Goal: Task Accomplishment & Management: Complete application form

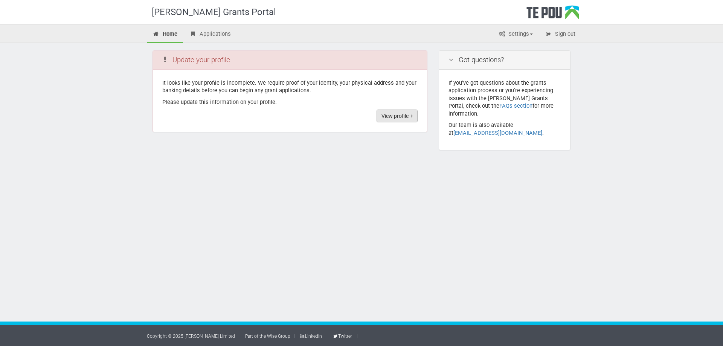
click at [402, 111] on link "View profile" at bounding box center [396, 116] width 41 height 13
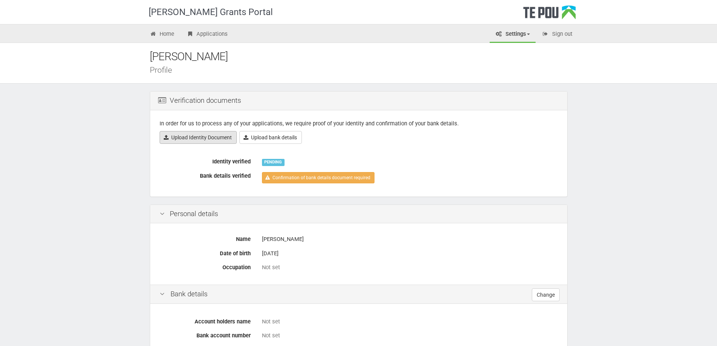
click at [223, 142] on link "Upload Identity Document" at bounding box center [198, 137] width 77 height 13
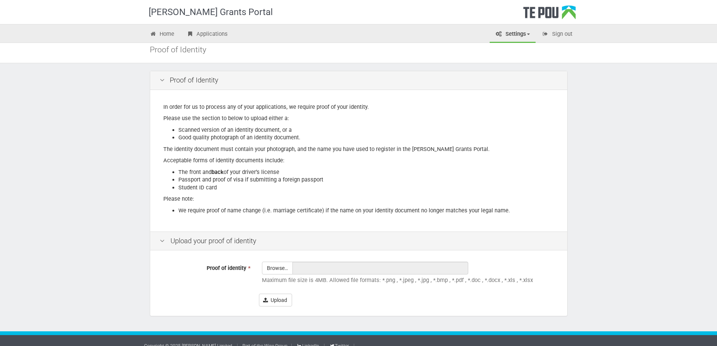
scroll to position [30, 0]
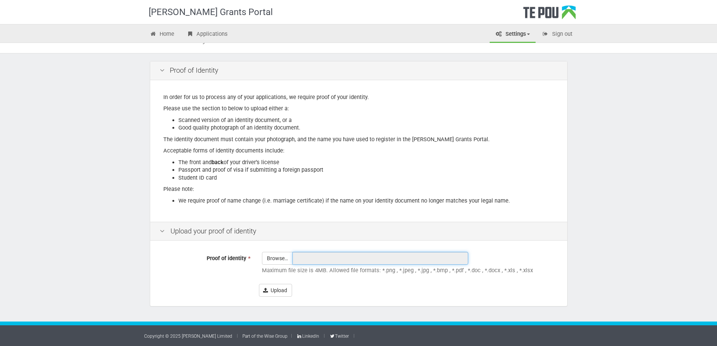
click at [293, 258] on input "text" at bounding box center [381, 258] width 176 height 13
click at [281, 258] on input "Proof of identity *" at bounding box center [277, 279] width 30 height 54
type input "C:\fakepath\NEW ZEALAND DRIVER LICENCE.pdf"
type input "NEW ZEALAND DRIVER LICENCE.pdf"
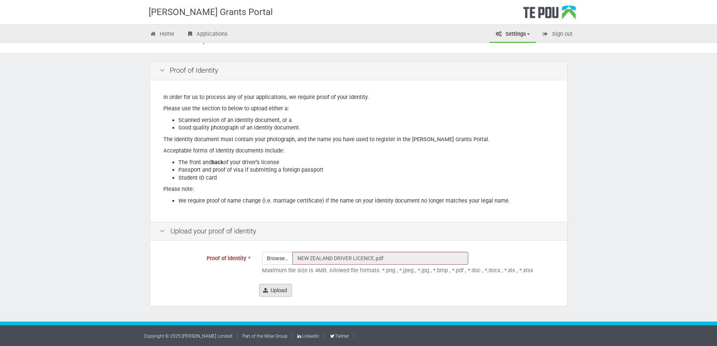
click at [281, 294] on button "Upload" at bounding box center [275, 290] width 33 height 13
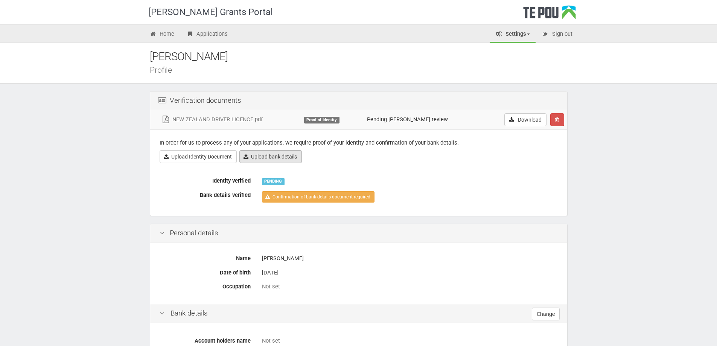
click at [277, 152] on link "Upload bank details" at bounding box center [270, 156] width 62 height 13
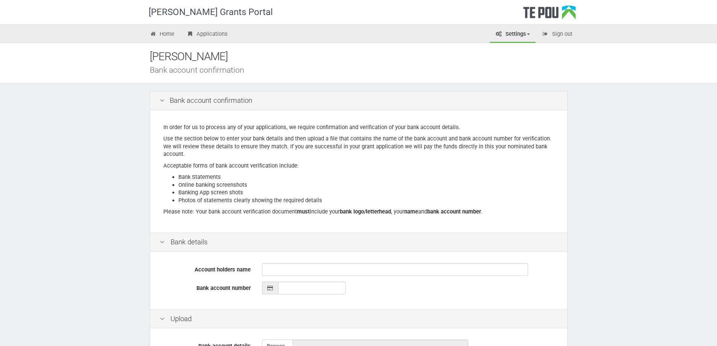
scroll to position [88, 0]
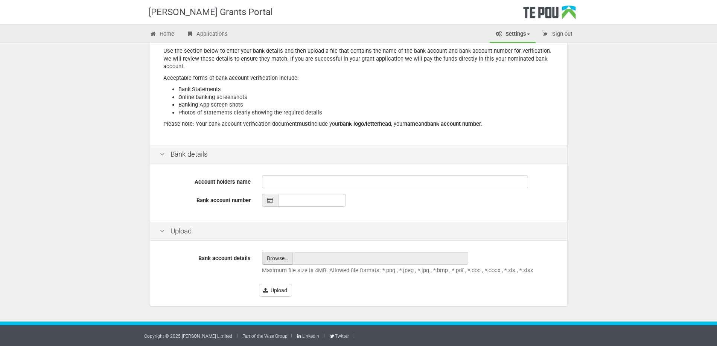
click at [272, 260] on input "file" at bounding box center [277, 258] width 30 height 12
type input "C:\fakepath\Screenshot 2025-06-16 at 11.10.07 AM (1).pdf"
type input "Screenshot 2025-06-16 at 11.10.07 AM (1).pdf"
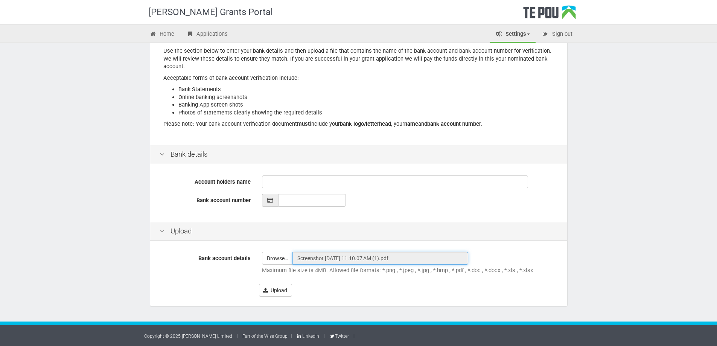
click at [340, 258] on input "Screenshot 2025-06-16 at 11.10.07 AM (1).pdf" at bounding box center [381, 258] width 176 height 13
click at [341, 258] on input "Screenshot 2025-06-16 at 11.10.07 AM (1).pdf" at bounding box center [381, 258] width 176 height 13
click at [399, 265] on div "Browse… Screenshot 2025-06-16 at 11.10.07 AM (1).pdf Maximum file size is 4MB. …" at bounding box center [409, 265] width 307 height 26
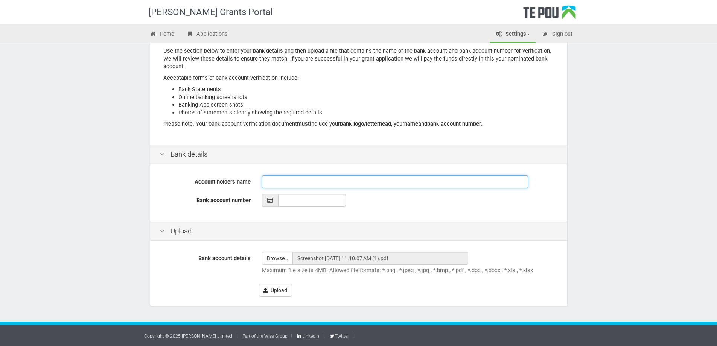
click at [292, 184] on input "Account holders name" at bounding box center [395, 181] width 266 height 13
type input "__-____-_______-___"
click at [314, 200] on input "__-____-_______-___" at bounding box center [312, 200] width 68 height 13
click at [288, 179] on input "Account holders name" at bounding box center [395, 181] width 266 height 13
type input "[PERSON_NAME]"
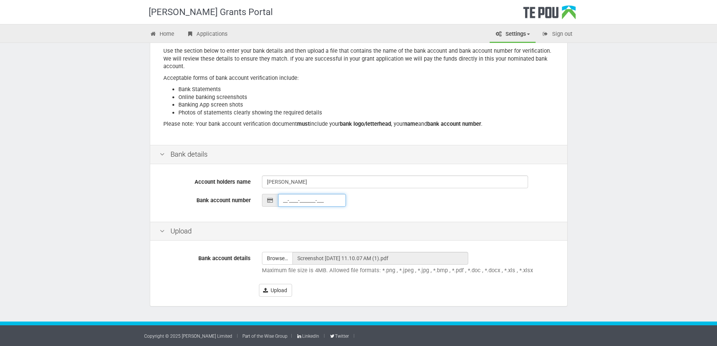
click at [305, 206] on input "__-____-_______-___" at bounding box center [312, 200] width 68 height 13
type input "06-0273-0634973-000"
click at [321, 180] on input "[PERSON_NAME]" at bounding box center [395, 181] width 266 height 13
drag, startPoint x: 110, startPoint y: 180, endPoint x: 95, endPoint y: 180, distance: 15.1
click at [95, 180] on div "Te Pou Grants Portal Home Applications Settings Profile My account FAQs Sign ou…" at bounding box center [358, 129] width 717 height 434
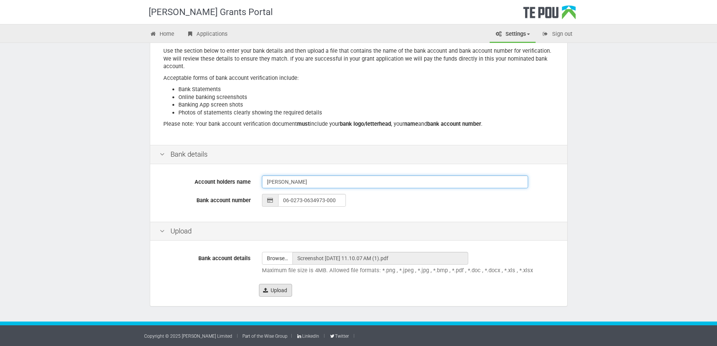
type input "Miss A J WARDROP"
click at [276, 290] on button "Upload" at bounding box center [275, 290] width 33 height 13
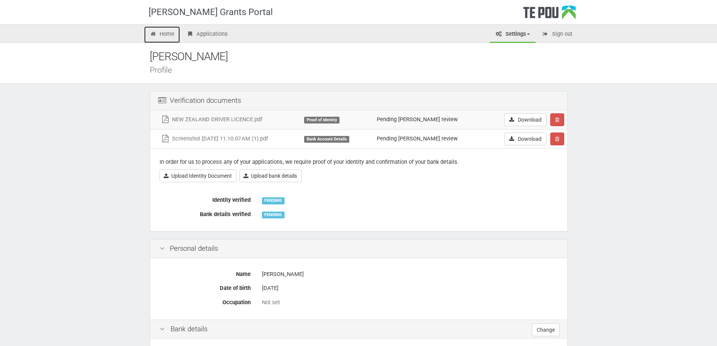
click at [168, 38] on link "Home" at bounding box center [162, 34] width 36 height 17
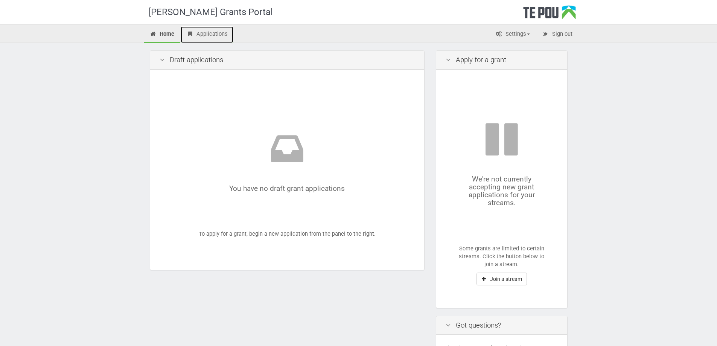
click at [205, 37] on link "Applications" at bounding box center [207, 34] width 53 height 17
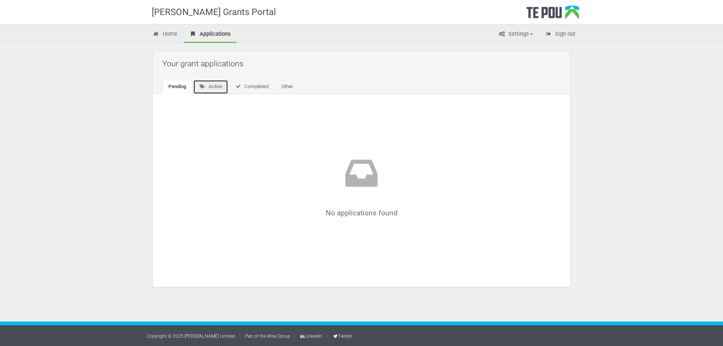
click at [206, 92] on link "Active" at bounding box center [210, 87] width 35 height 14
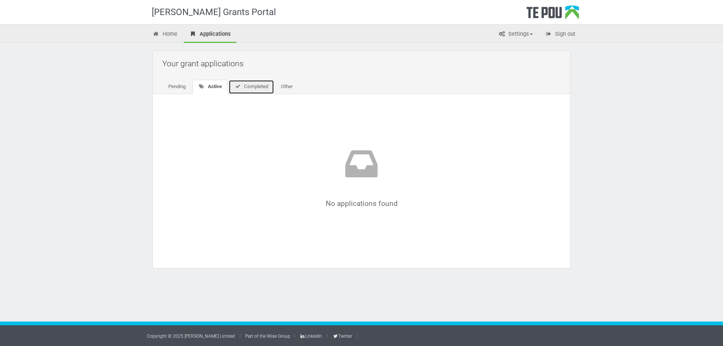
click at [251, 87] on link "Completed" at bounding box center [252, 87] width 46 height 14
click at [294, 93] on link "Other" at bounding box center [286, 87] width 24 height 14
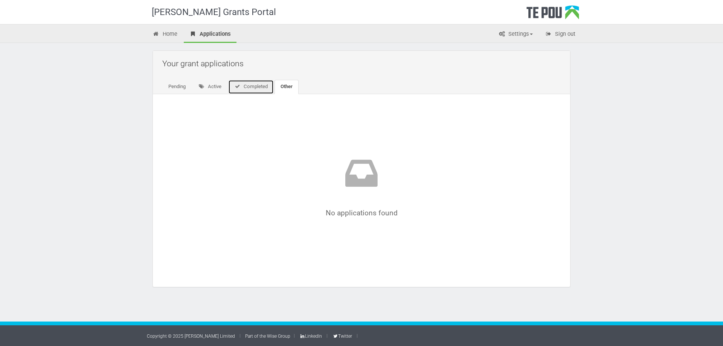
click at [265, 88] on link "Completed" at bounding box center [251, 87] width 46 height 14
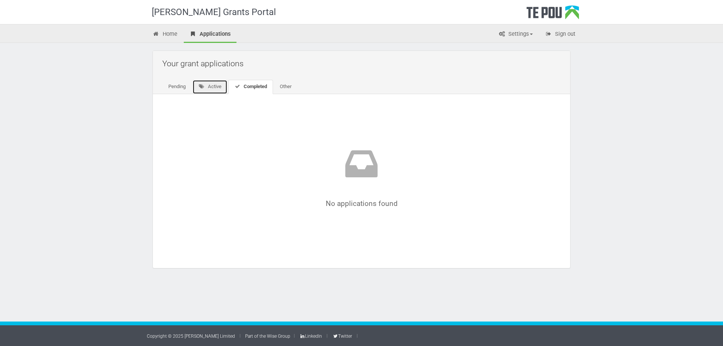
click at [224, 86] on link "Active" at bounding box center [209, 87] width 35 height 14
click at [180, 83] on link "Pending" at bounding box center [176, 87] width 29 height 14
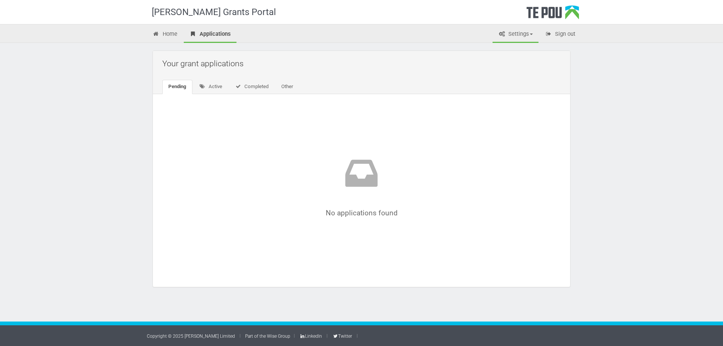
click at [510, 37] on link "Settings" at bounding box center [515, 34] width 46 height 17
drag, startPoint x: 165, startPoint y: 44, endPoint x: 170, endPoint y: 37, distance: 9.1
click at [166, 44] on div "Your grant applications Pending Active Completed Other No applications found No…" at bounding box center [361, 172] width 440 height 259
click at [170, 36] on link "Home" at bounding box center [165, 34] width 36 height 17
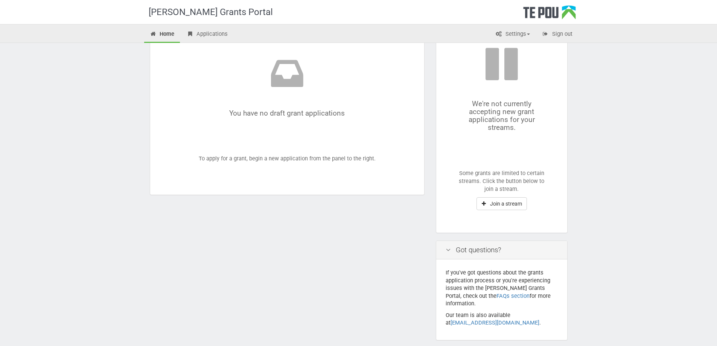
scroll to position [101, 0]
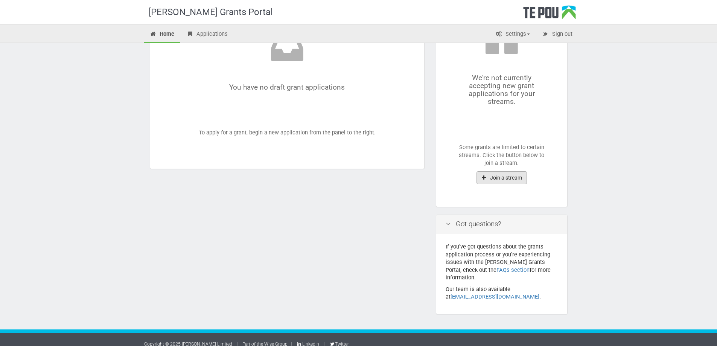
click at [494, 179] on button "Join a stream" at bounding box center [502, 177] width 50 height 13
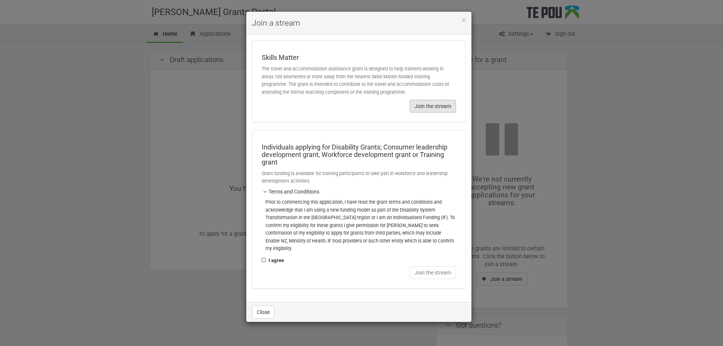
click at [415, 107] on button "Join the stream" at bounding box center [433, 106] width 46 height 13
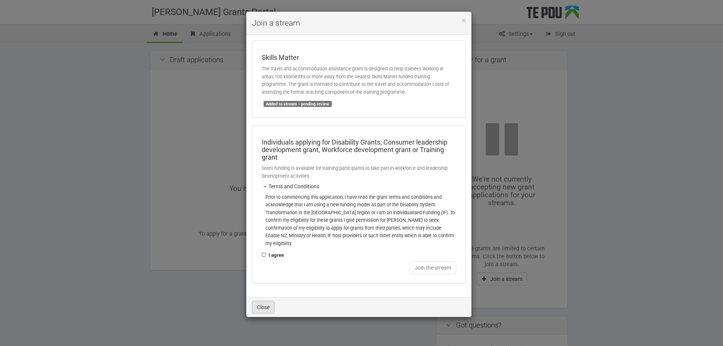
click at [265, 301] on button "Close" at bounding box center [263, 307] width 23 height 13
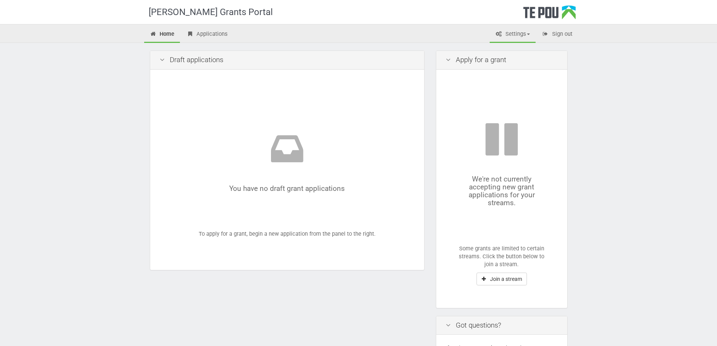
click at [508, 32] on link "Settings" at bounding box center [513, 34] width 46 height 17
click at [508, 37] on link "Settings" at bounding box center [513, 34] width 46 height 17
click at [213, 40] on link "Applications" at bounding box center [207, 34] width 53 height 17
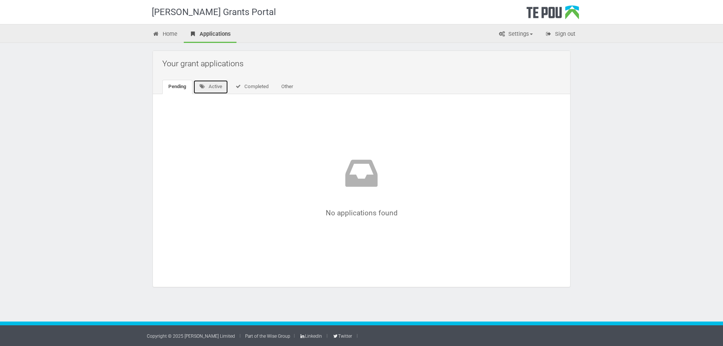
click at [213, 84] on link "Active" at bounding box center [210, 87] width 35 height 14
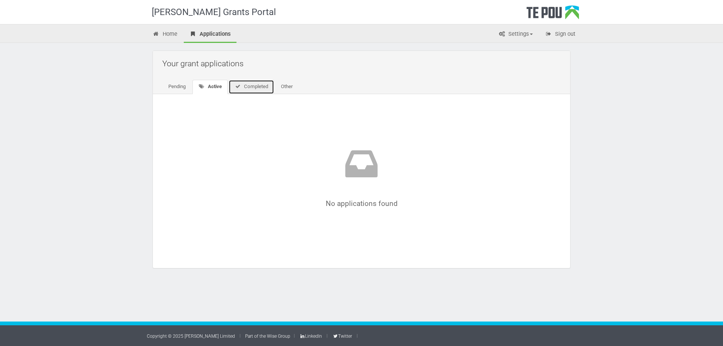
click at [242, 89] on link "Completed" at bounding box center [252, 87] width 46 height 14
click at [286, 82] on link "Other" at bounding box center [286, 87] width 24 height 14
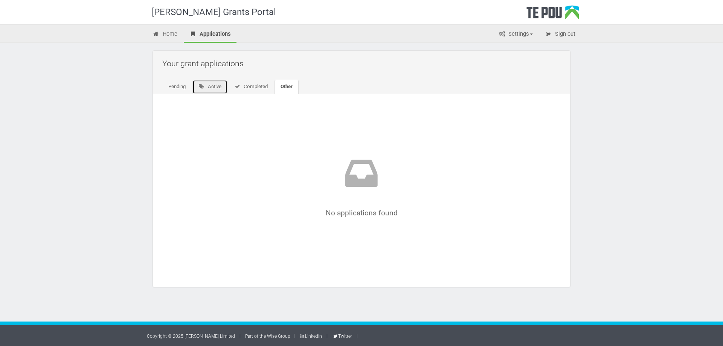
click at [213, 84] on link "Active" at bounding box center [209, 87] width 35 height 14
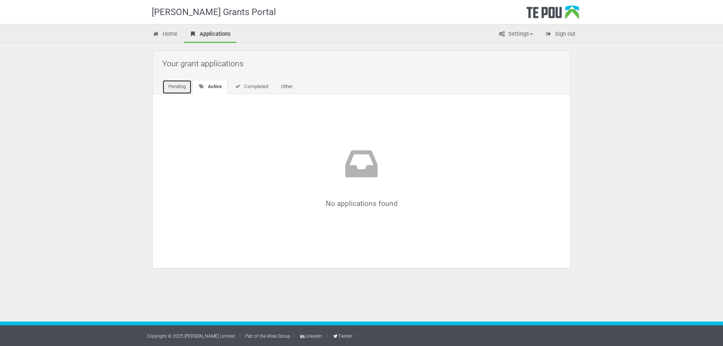
click at [178, 87] on link "Pending" at bounding box center [176, 87] width 29 height 14
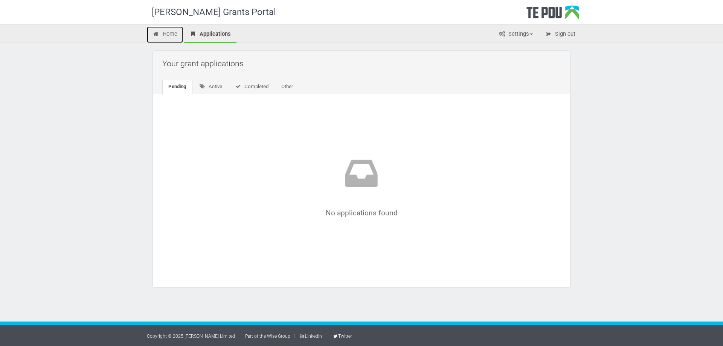
click at [170, 32] on link "Home" at bounding box center [165, 34] width 36 height 17
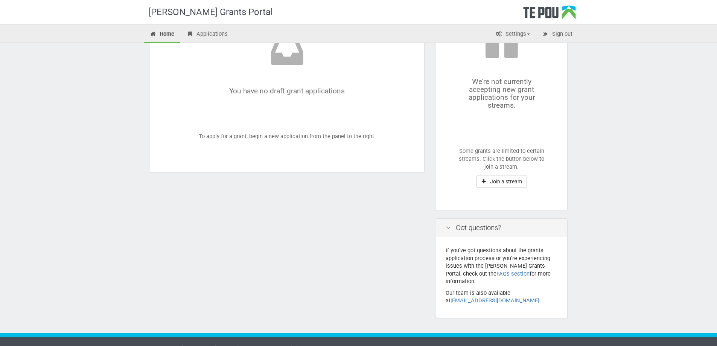
scroll to position [101, 0]
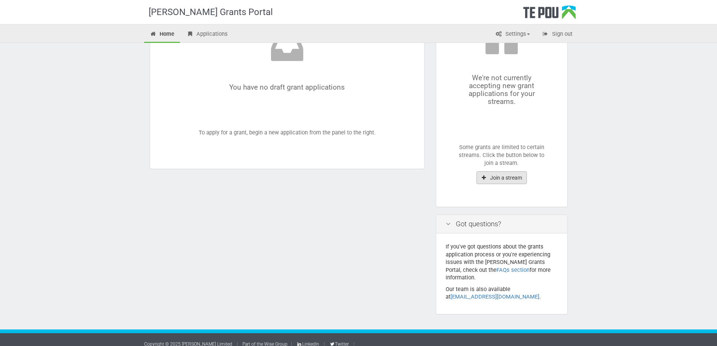
click at [503, 183] on button "Join a stream" at bounding box center [502, 177] width 50 height 13
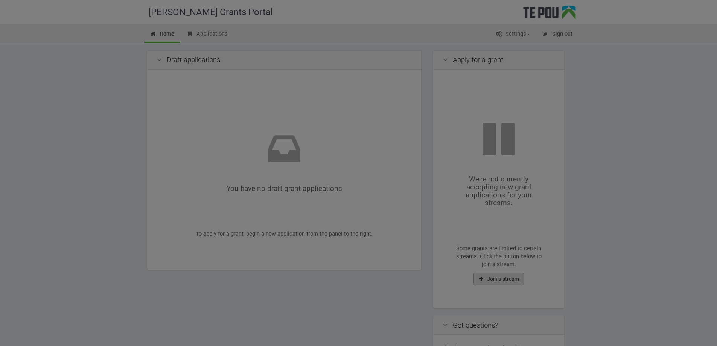
scroll to position [0, 0]
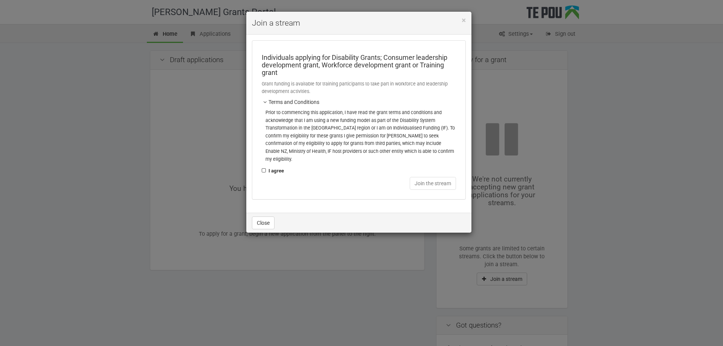
click at [468, 14] on div "× Join a stream" at bounding box center [358, 23] width 225 height 23
click at [468, 18] on div "× Join a stream" at bounding box center [358, 23] width 225 height 23
click at [462, 21] on span "×" at bounding box center [464, 20] width 4 height 9
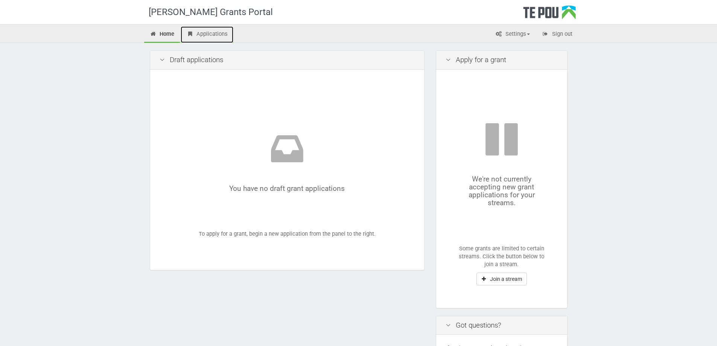
click at [205, 30] on link "Applications" at bounding box center [207, 34] width 53 height 17
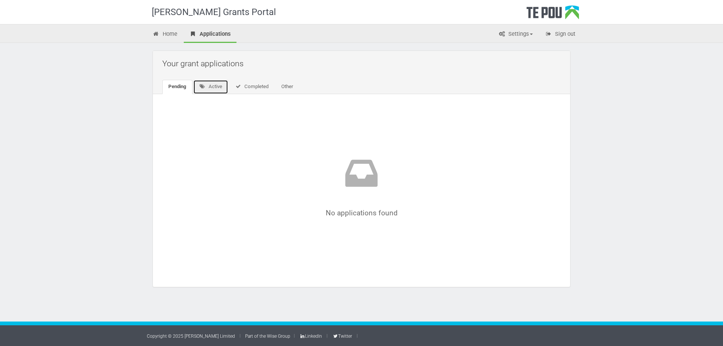
click at [195, 90] on link "Active" at bounding box center [210, 87] width 35 height 14
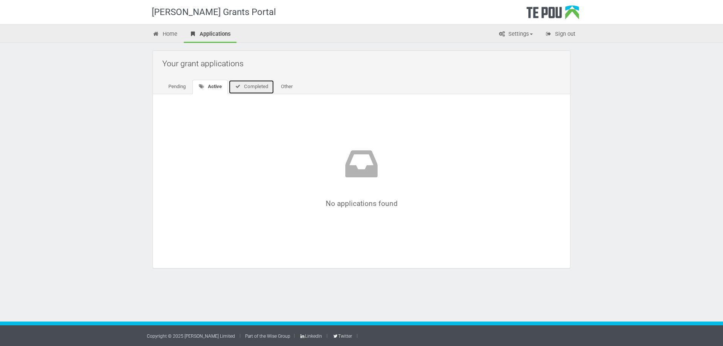
click at [267, 86] on link "Completed" at bounding box center [252, 87] width 46 height 14
click at [289, 88] on link "Other" at bounding box center [286, 87] width 24 height 14
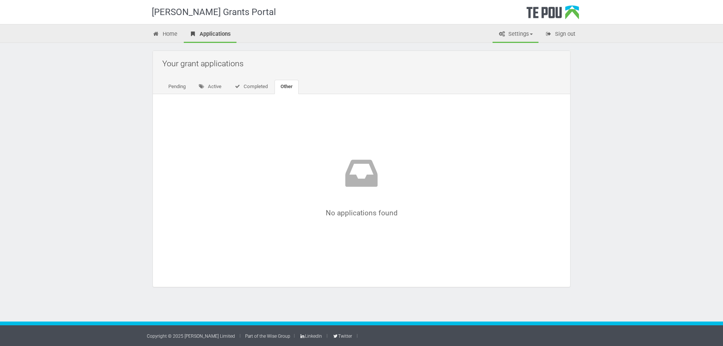
click at [527, 35] on link "Settings" at bounding box center [515, 34] width 46 height 17
click at [166, 28] on link "Home" at bounding box center [165, 34] width 36 height 17
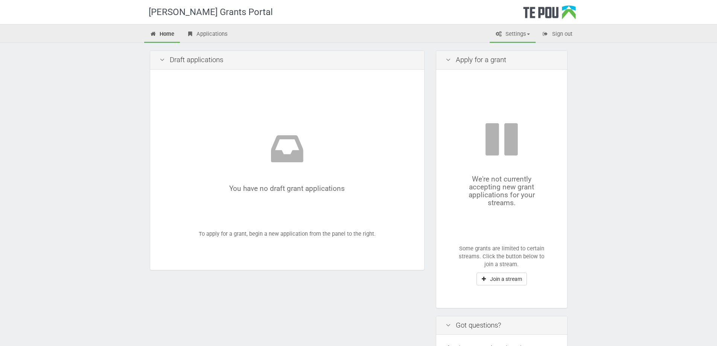
click at [520, 39] on link "Settings" at bounding box center [513, 34] width 46 height 17
click at [519, 54] on link "Profile" at bounding box center [506, 50] width 59 height 11
